Goal: Information Seeking & Learning: Stay updated

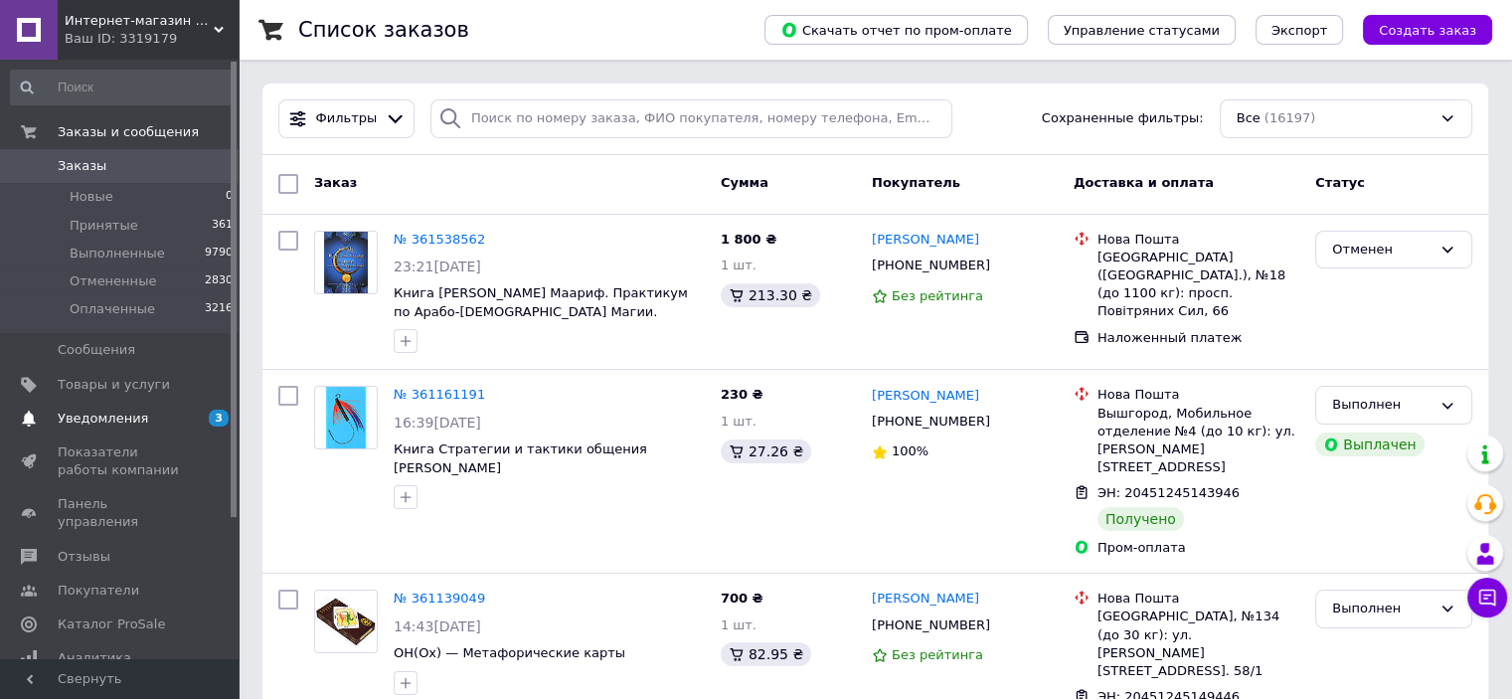
click at [157, 422] on span "Уведомления" at bounding box center [121, 419] width 126 height 18
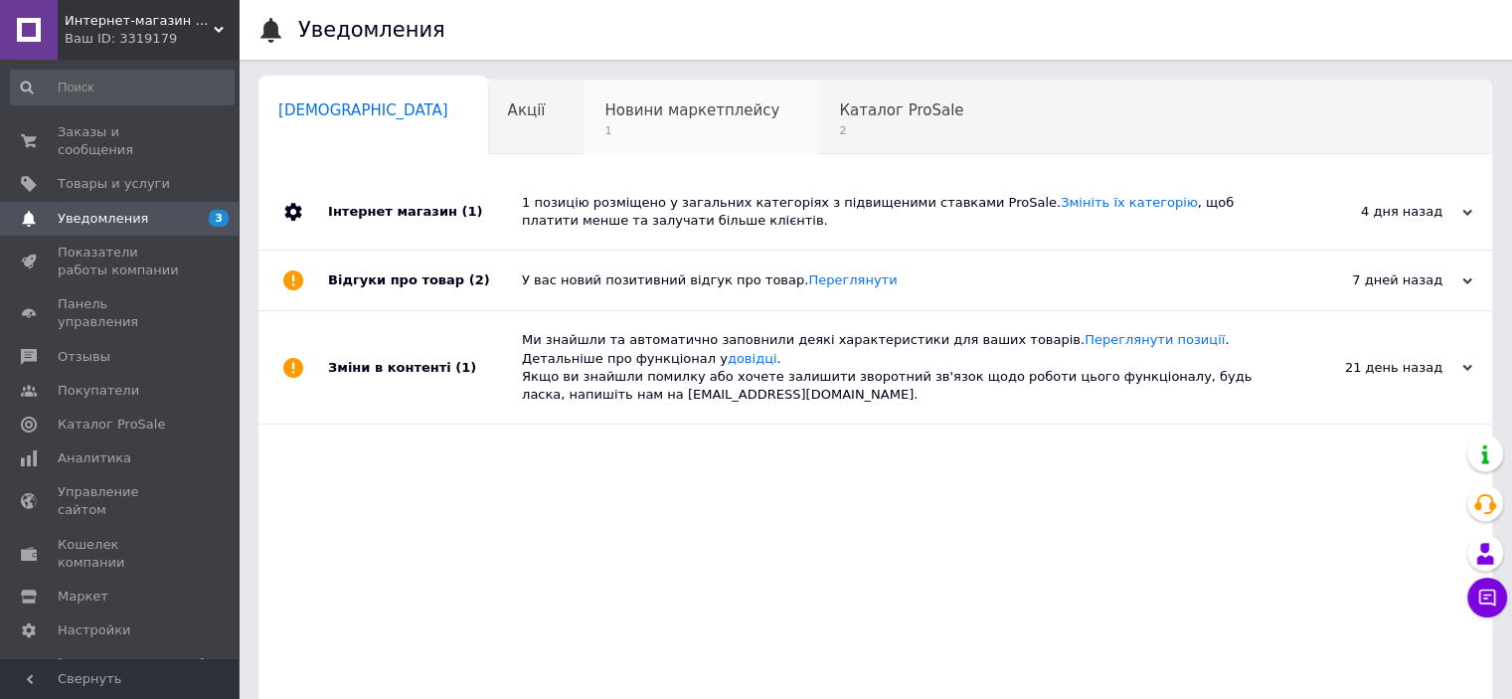
click at [606, 117] on span "Новини маркетплейсу" at bounding box center [691, 110] width 175 height 18
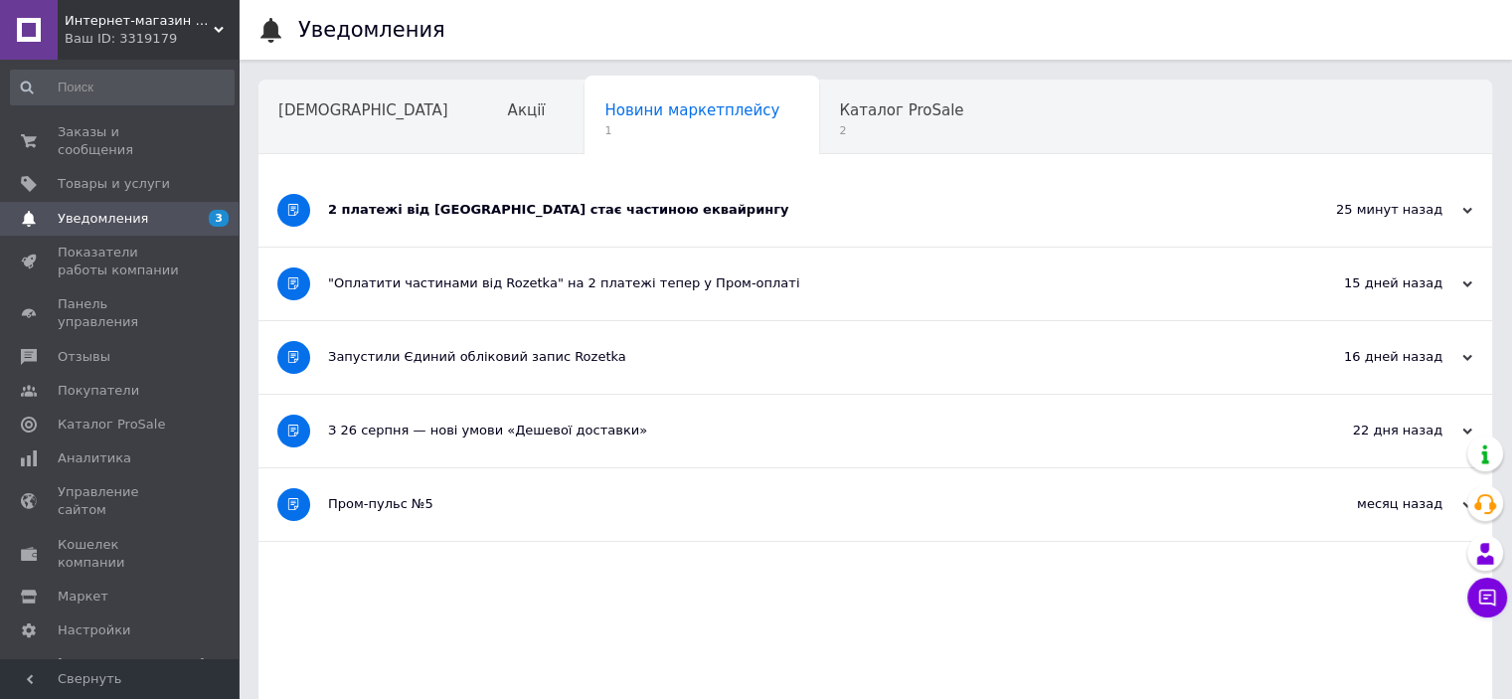
click at [569, 220] on div "2 платежі від [GEOGRAPHIC_DATA] стає частиною еквайрингу" at bounding box center [800, 210] width 945 height 73
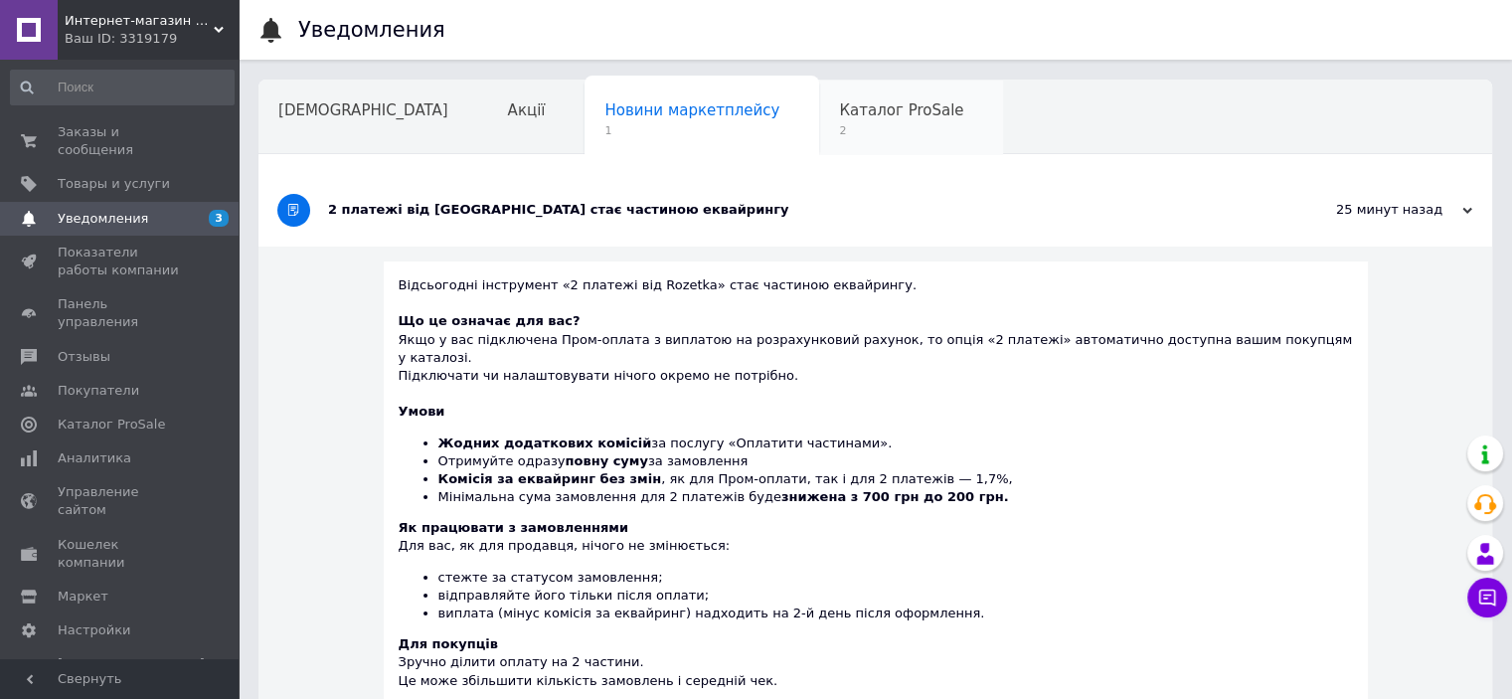
click at [839, 114] on span "Каталог ProSale" at bounding box center [901, 110] width 124 height 18
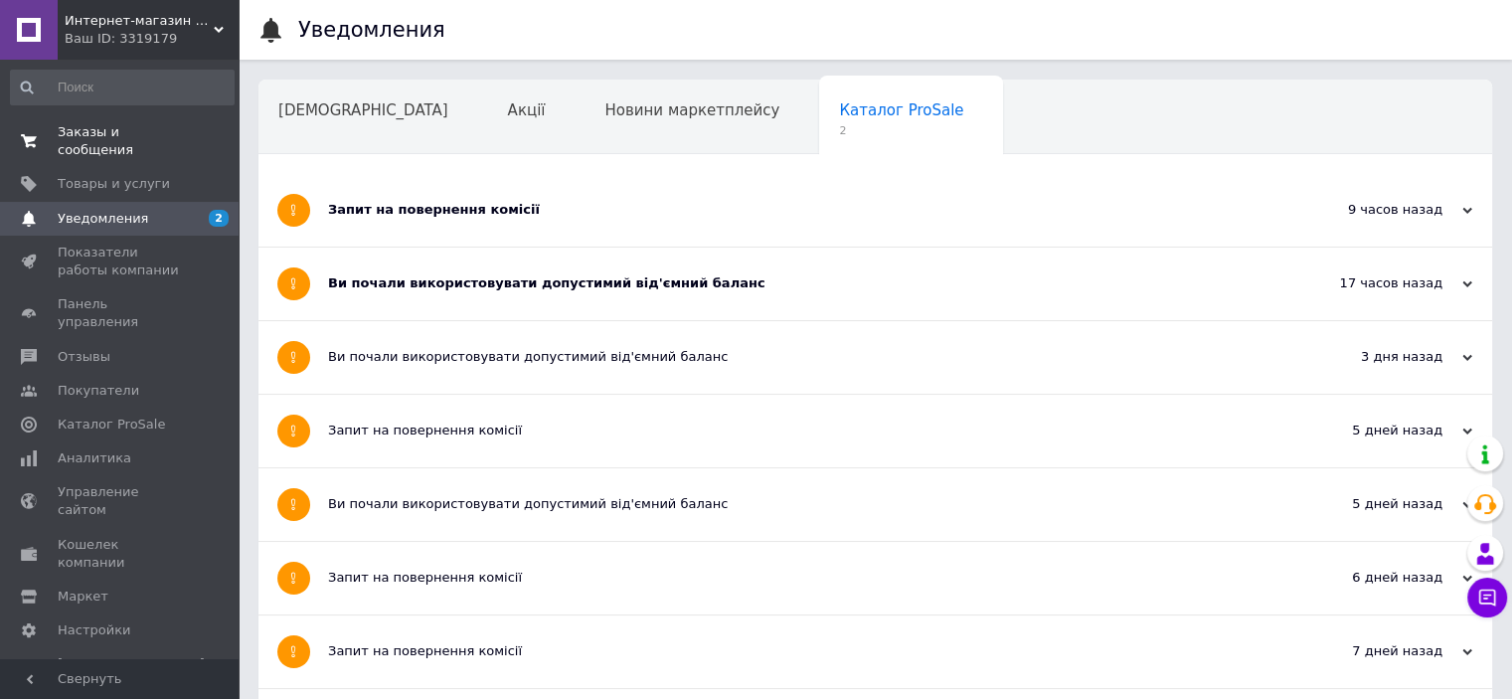
click at [119, 130] on span "Заказы и сообщения" at bounding box center [121, 141] width 126 height 36
